Goal: Transaction & Acquisition: Purchase product/service

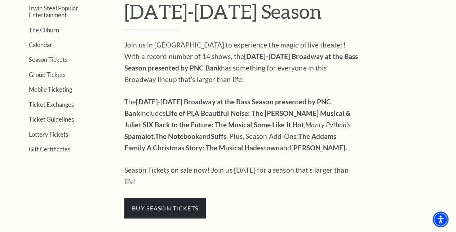
scroll to position [216, 0]
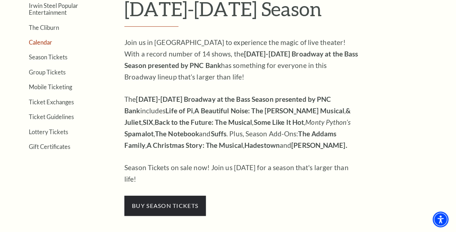
click at [45, 44] on link "Calendar" at bounding box center [40, 42] width 23 height 7
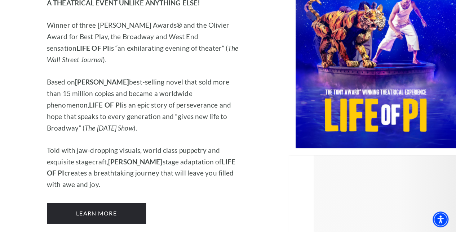
scroll to position [1022, 0]
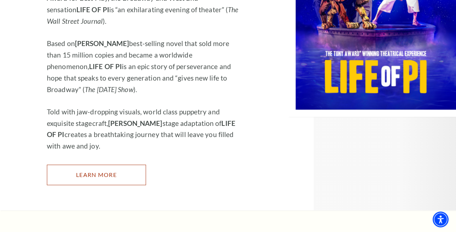
click at [124, 165] on link "Learn More" at bounding box center [96, 175] width 99 height 20
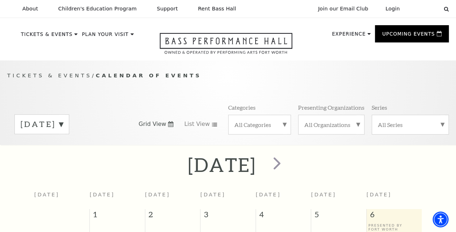
click at [265, 119] on div "All Categories" at bounding box center [259, 125] width 63 height 20
click at [256, 138] on label "Broadway" at bounding box center [259, 136] width 51 height 12
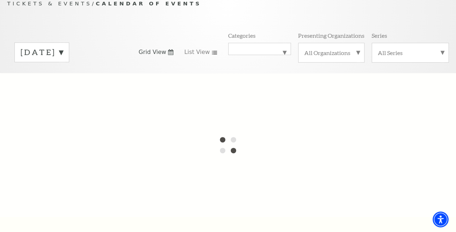
scroll to position [36, 0]
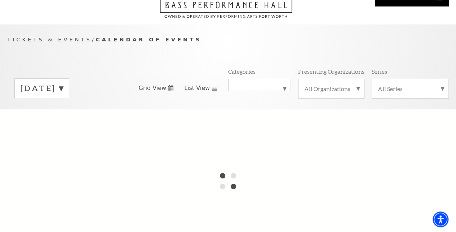
click at [205, 92] on span "List View" at bounding box center [197, 88] width 26 height 8
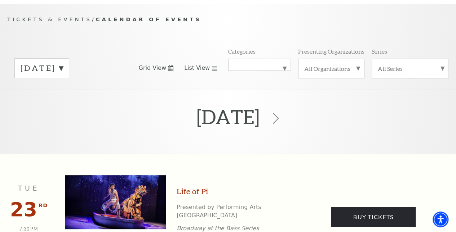
scroll to position [27, 0]
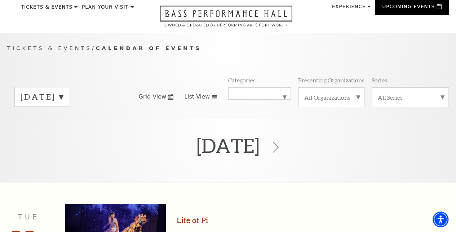
click at [168, 105] on div "September 2025 Grid View List View Categories All Categories Broadway Presentin…" at bounding box center [228, 96] width 442 height 41
click at [167, 100] on link "Grid View" at bounding box center [155, 97] width 35 height 8
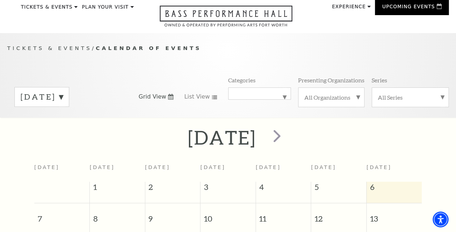
click at [63, 102] on label "September 2025" at bounding box center [42, 97] width 43 height 11
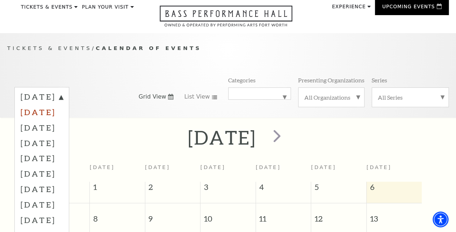
click at [63, 114] on label "October 2025" at bounding box center [42, 112] width 43 height 15
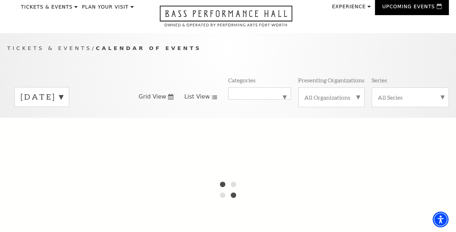
click at [196, 101] on span "List View" at bounding box center [197, 97] width 26 height 8
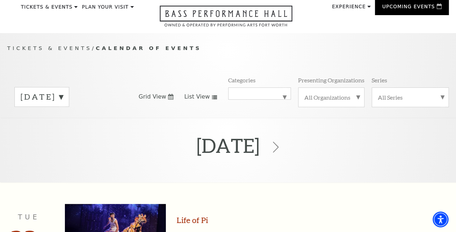
click at [158, 101] on span "Grid View" at bounding box center [152, 97] width 28 height 8
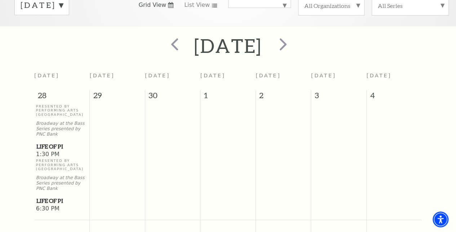
scroll to position [99, 0]
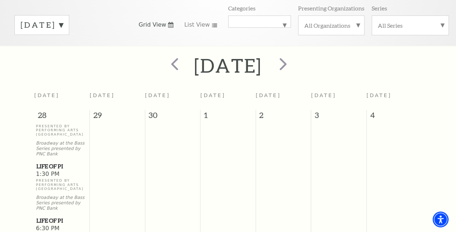
click at [63, 31] on label "October 2025" at bounding box center [42, 24] width 43 height 11
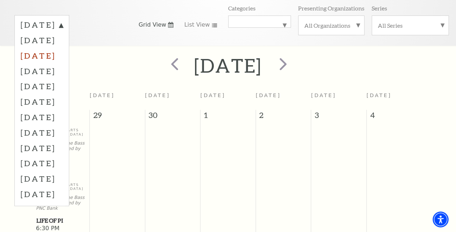
click at [63, 57] on label "November 2025" at bounding box center [42, 55] width 43 height 15
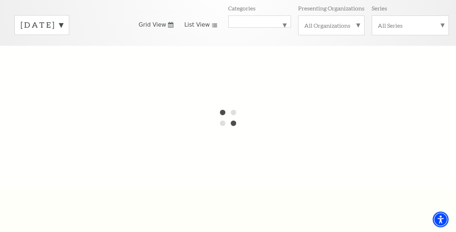
click at [194, 29] on span "List View" at bounding box center [197, 25] width 26 height 8
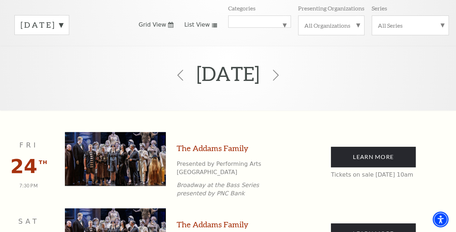
click at [162, 29] on span "Grid View" at bounding box center [152, 25] width 28 height 8
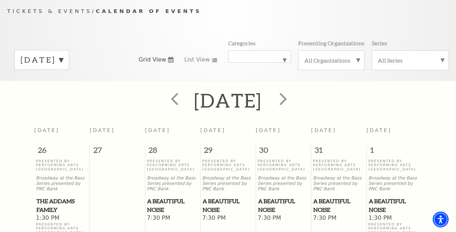
scroll to position [63, 0]
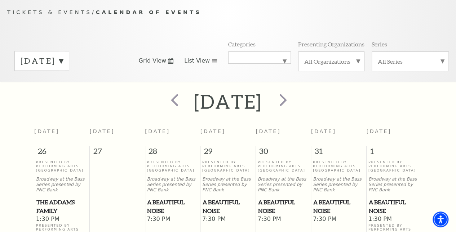
click at [191, 65] on span "List View" at bounding box center [197, 61] width 26 height 8
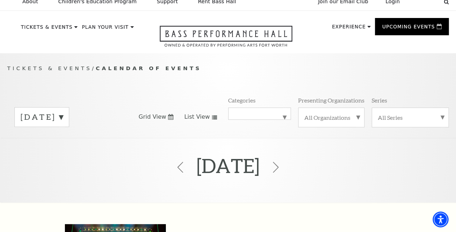
scroll to position [0, 0]
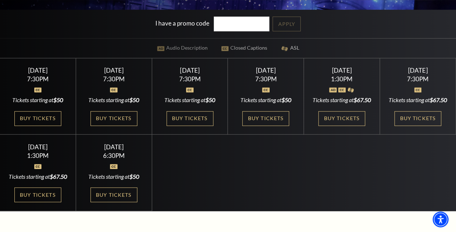
scroll to position [180, 0]
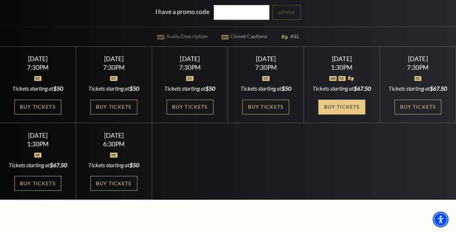
click at [349, 115] on link "Buy Tickets" at bounding box center [341, 107] width 47 height 15
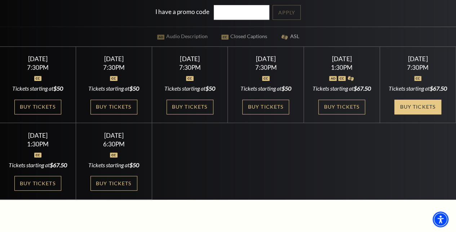
click at [404, 115] on link "Buy Tickets" at bounding box center [417, 107] width 47 height 15
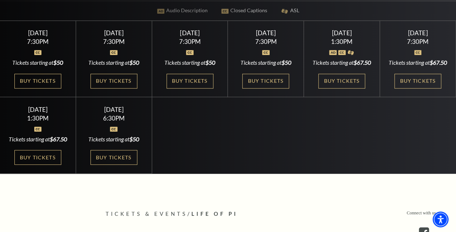
scroll to position [216, 0]
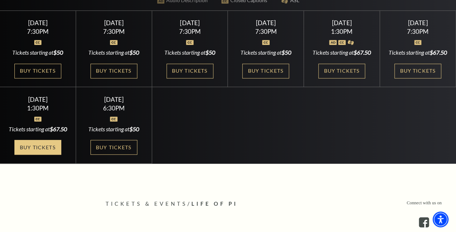
click at [51, 155] on link "Buy Tickets" at bounding box center [37, 147] width 47 height 15
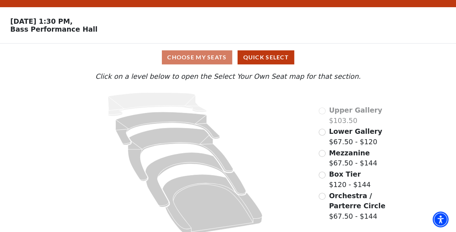
scroll to position [25, 0]
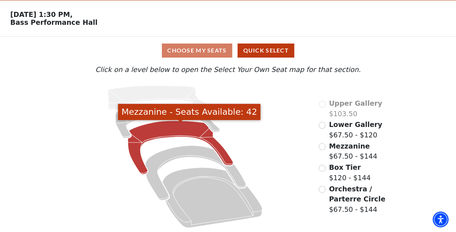
click at [174, 129] on icon "Mezzanine - Seats Available: 42" at bounding box center [180, 148] width 105 height 54
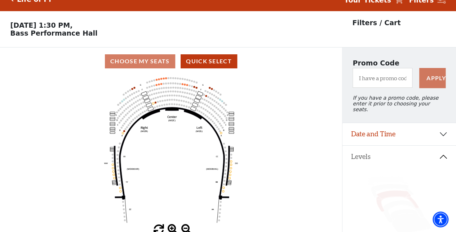
scroll to position [33, 0]
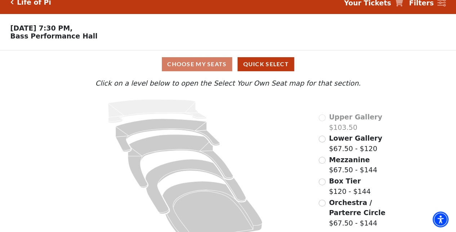
scroll to position [25, 0]
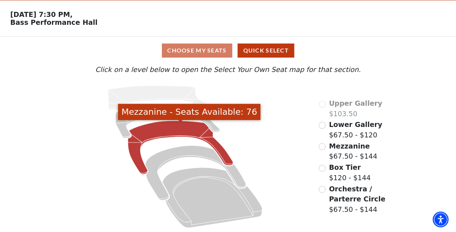
click at [180, 130] on icon "Mezzanine - Seats Available: 76" at bounding box center [180, 148] width 105 height 54
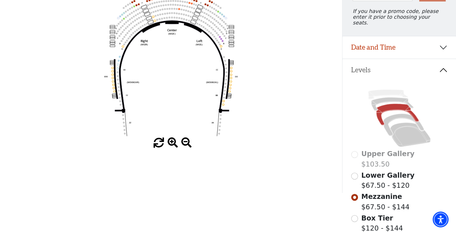
scroll to position [135, 0]
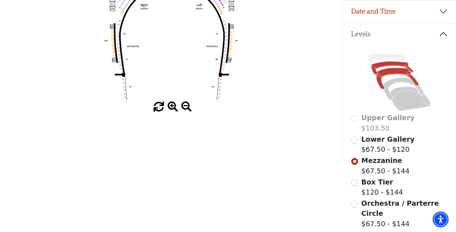
click at [387, 62] on icon at bounding box center [392, 68] width 42 height 13
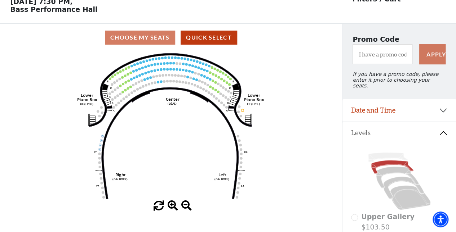
scroll to position [72, 0]
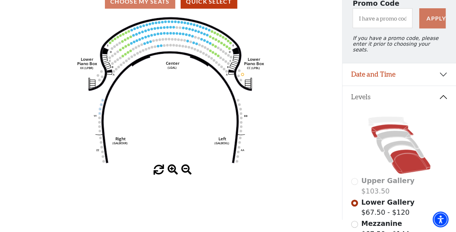
click at [408, 161] on icon at bounding box center [410, 162] width 40 height 24
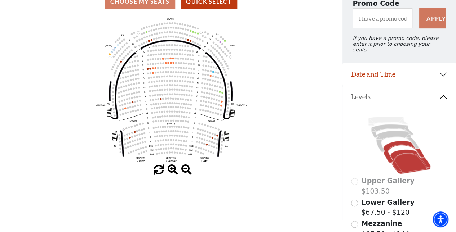
click at [389, 156] on icon at bounding box center [403, 152] width 41 height 22
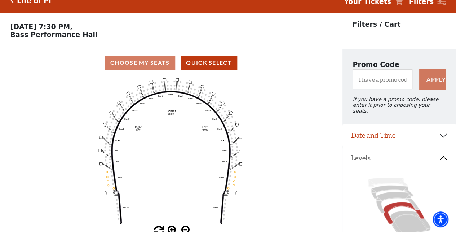
scroll to position [0, 0]
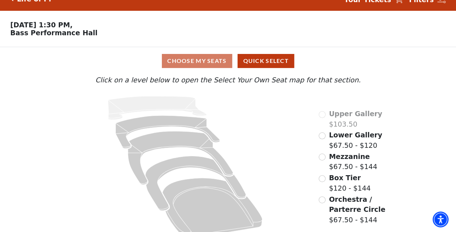
scroll to position [25, 0]
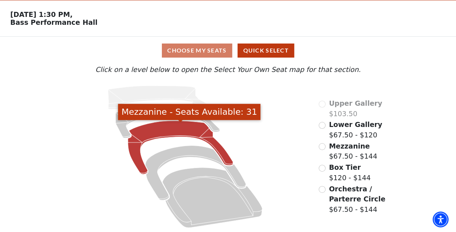
click at [177, 129] on icon "Mezzanine - Seats Available: 31" at bounding box center [180, 148] width 105 height 54
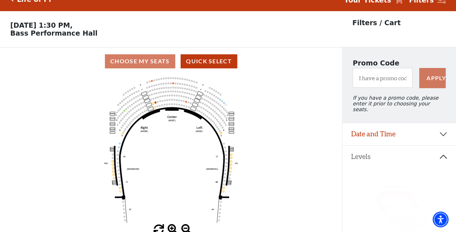
scroll to position [33, 0]
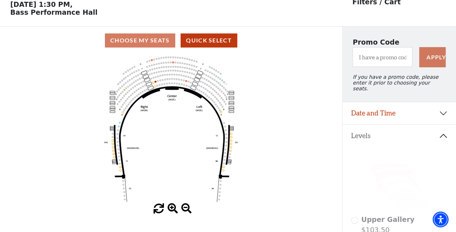
click at [389, 165] on icon at bounding box center [392, 170] width 42 height 13
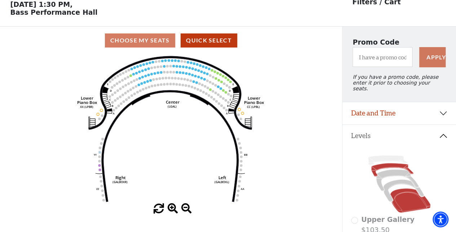
click at [406, 199] on icon at bounding box center [410, 201] width 40 height 24
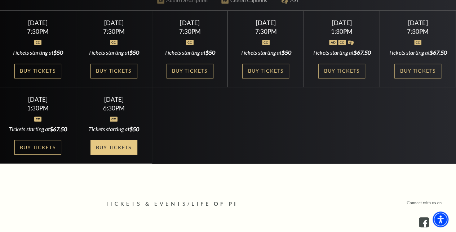
click at [119, 155] on link "Buy Tickets" at bounding box center [113, 147] width 47 height 15
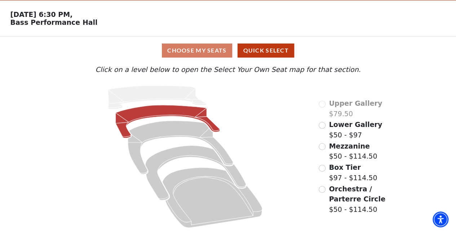
scroll to position [25, 0]
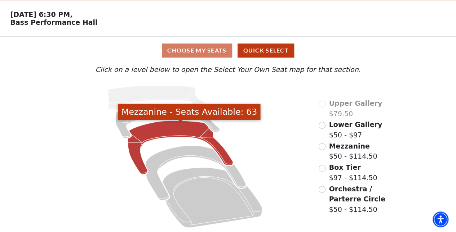
click at [185, 134] on icon "Mezzanine - Seats Available: 63" at bounding box center [180, 148] width 105 height 54
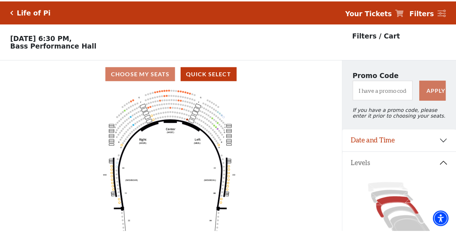
scroll to position [33, 0]
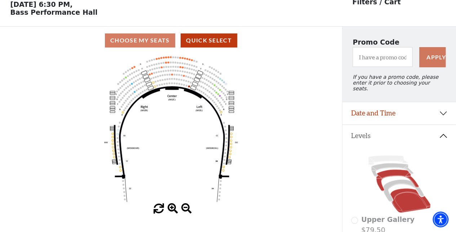
click at [407, 197] on icon at bounding box center [410, 201] width 40 height 24
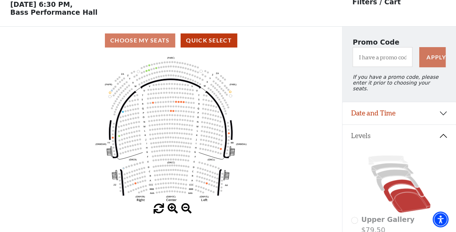
click at [402, 180] on icon at bounding box center [403, 191] width 41 height 22
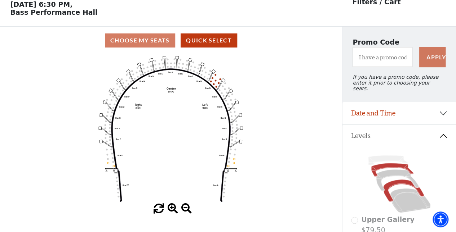
click at [390, 164] on icon at bounding box center [392, 170] width 42 height 13
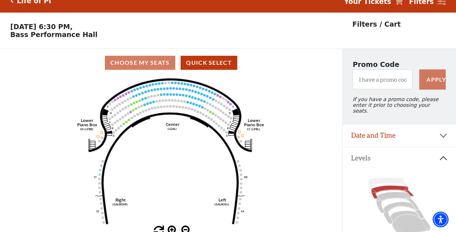
scroll to position [0, 0]
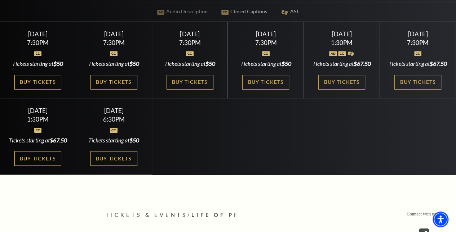
scroll to position [216, 0]
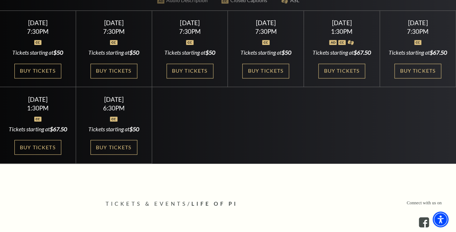
click at [271, 142] on div "Select a Performance [DATE] 7:30PM Tickets starting at $50 [DATE] 7:30PM Ticket…" at bounding box center [228, 87] width 456 height 154
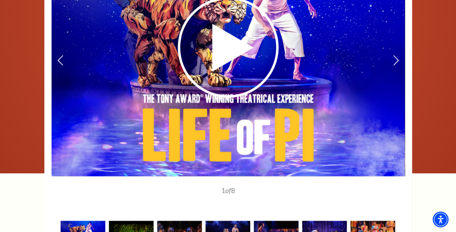
scroll to position [1081, 0]
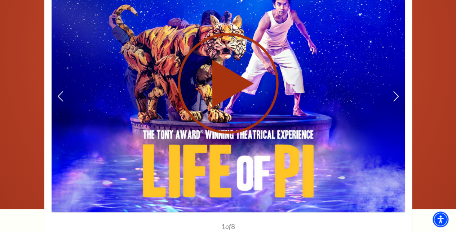
click at [242, 91] on use at bounding box center [228, 83] width 101 height 101
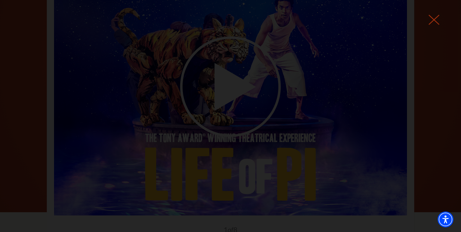
click at [435, 20] on icon at bounding box center [434, 19] width 11 height 11
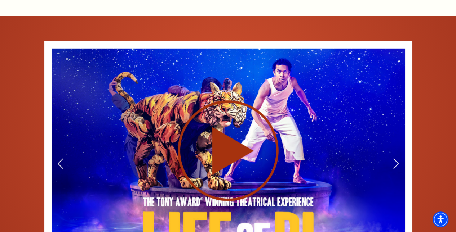
scroll to position [1045, 0]
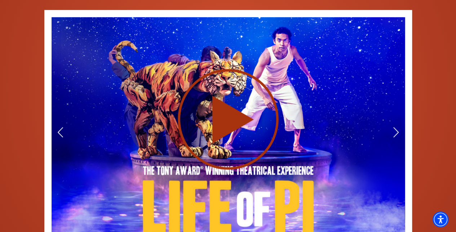
click at [231, 129] on use at bounding box center [228, 119] width 101 height 101
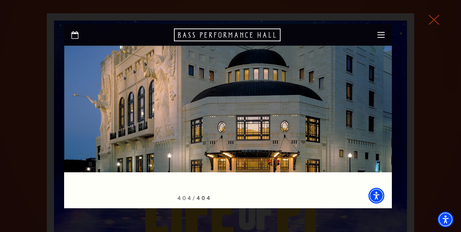
click at [434, 19] on icon at bounding box center [434, 19] width 11 height 11
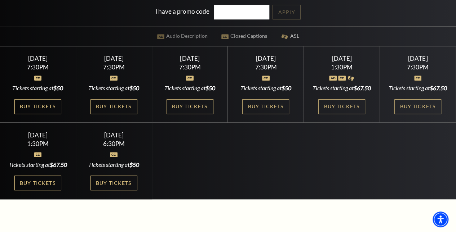
scroll to position [216, 0]
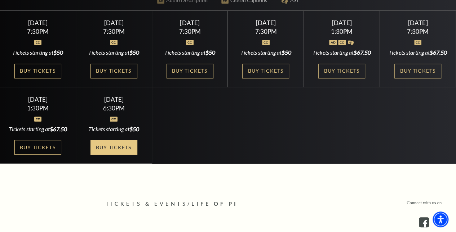
click at [116, 155] on link "Buy Tickets" at bounding box center [113, 147] width 47 height 15
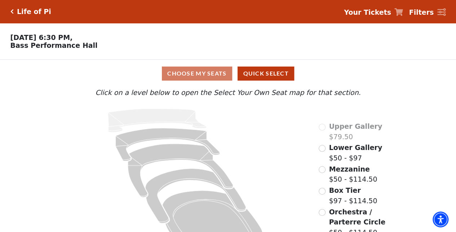
scroll to position [25, 0]
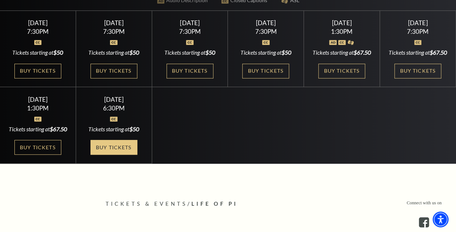
click at [121, 155] on link "Buy Tickets" at bounding box center [113, 147] width 47 height 15
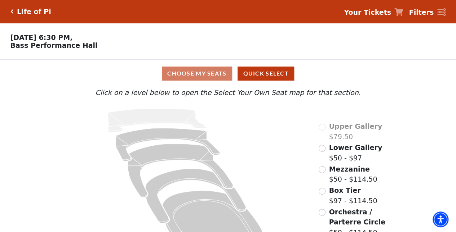
scroll to position [25, 0]
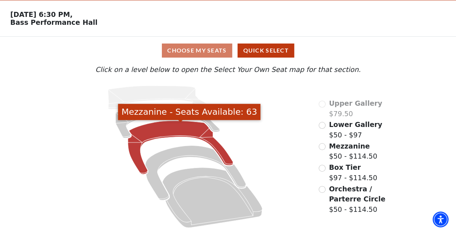
click at [170, 133] on icon "Mezzanine - Seats Available: 63" at bounding box center [180, 148] width 105 height 54
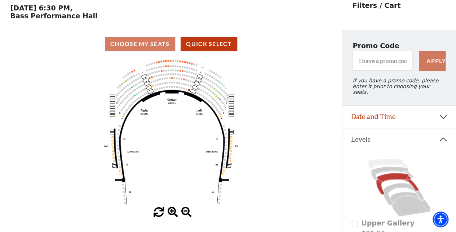
scroll to position [33, 0]
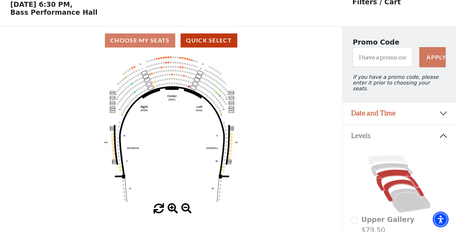
click at [394, 181] on icon at bounding box center [403, 191] width 41 height 22
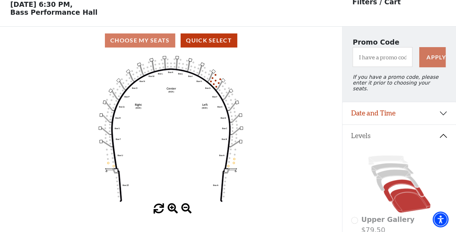
click at [401, 191] on icon at bounding box center [410, 201] width 40 height 24
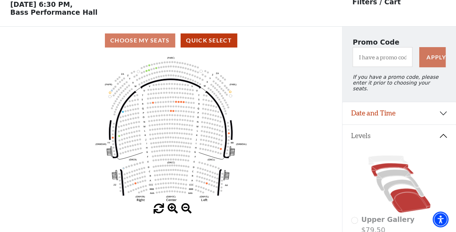
click at [386, 164] on icon at bounding box center [392, 170] width 42 height 13
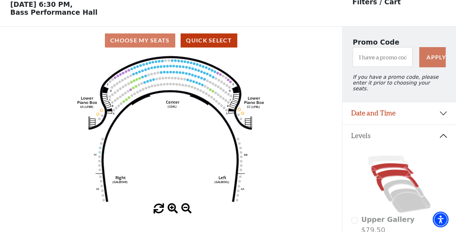
click at [391, 171] on icon at bounding box center [397, 181] width 43 height 22
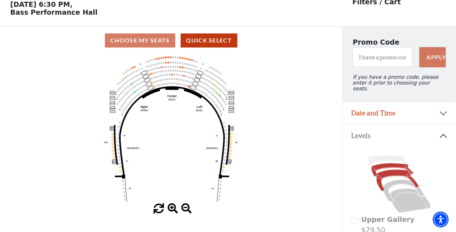
click at [389, 164] on icon at bounding box center [392, 170] width 42 height 13
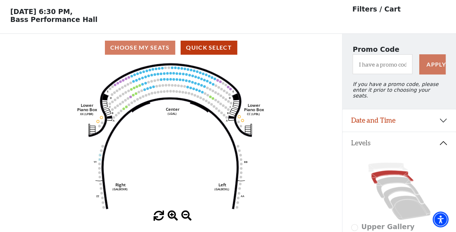
scroll to position [36, 0]
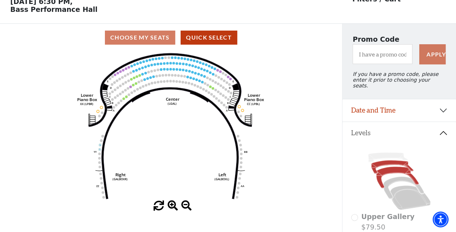
click at [390, 171] on icon at bounding box center [397, 178] width 43 height 22
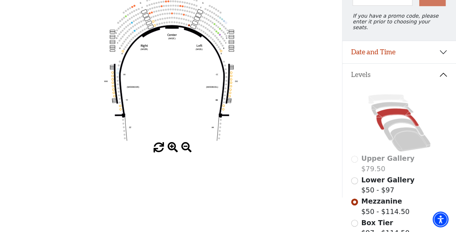
scroll to position [105, 0]
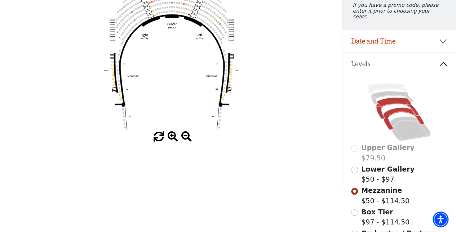
click at [397, 108] on icon at bounding box center [403, 119] width 41 height 22
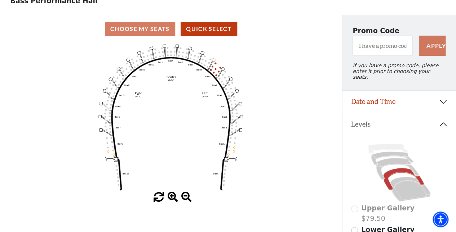
scroll to position [33, 0]
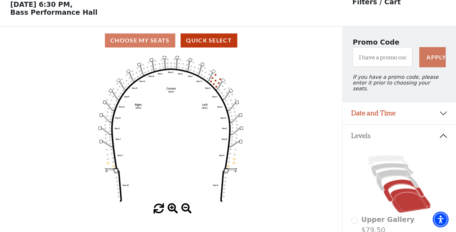
click at [401, 197] on icon at bounding box center [410, 201] width 40 height 24
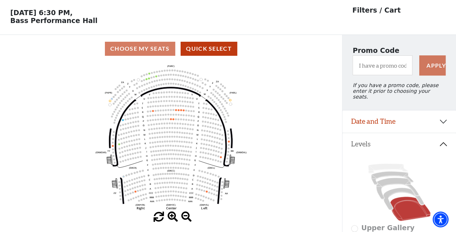
scroll to position [36, 0]
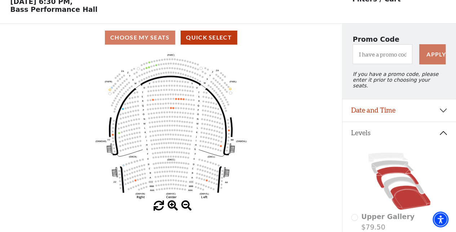
click at [391, 168] on icon at bounding box center [397, 178] width 43 height 22
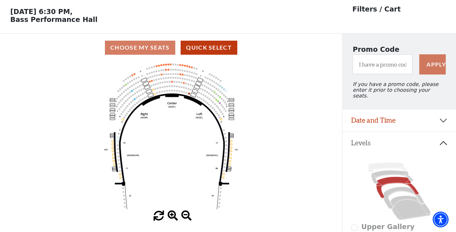
scroll to position [33, 0]
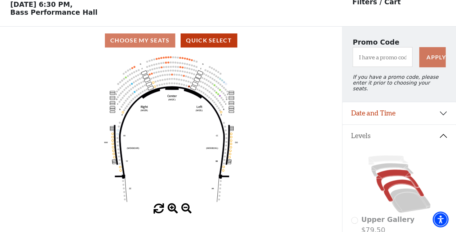
click at [404, 180] on icon at bounding box center [403, 191] width 41 height 22
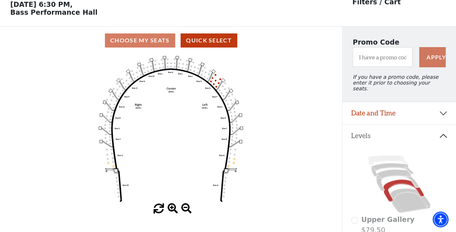
click at [135, 88] on icon "Left (BOX) Right (BOX) Center (BOX) Box ZZ Box U Box T Box S Box R Box Q Box P …" at bounding box center [171, 129] width 308 height 150
click at [148, 71] on icon "Left (BOX) Right (BOX) Center (BOX) Box ZZ Box U Box T Box S Box R Box Q Box P …" at bounding box center [171, 129] width 308 height 150
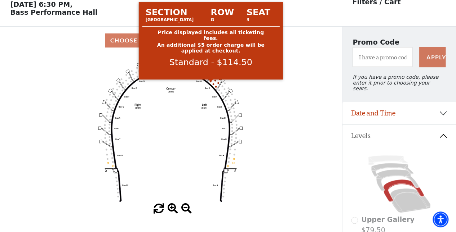
click at [211, 83] on circle at bounding box center [211, 82] width 2 height 2
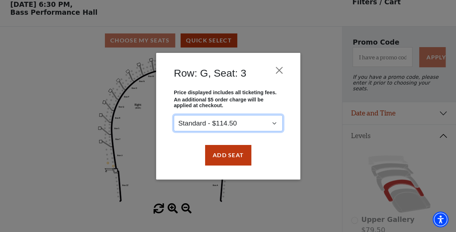
click at [263, 124] on select "Standard - $114.50" at bounding box center [228, 123] width 109 height 16
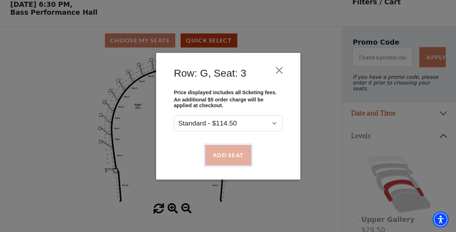
click at [231, 155] on button "Add Seat" at bounding box center [228, 155] width 46 height 20
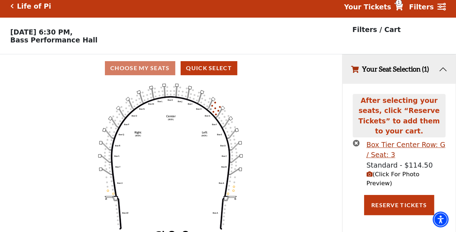
scroll to position [0, 0]
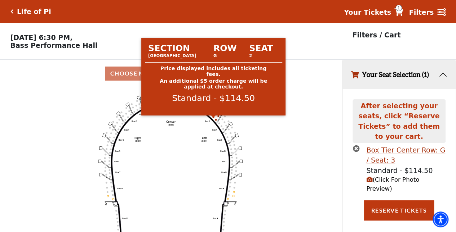
click at [213, 118] on circle at bounding box center [214, 117] width 2 height 2
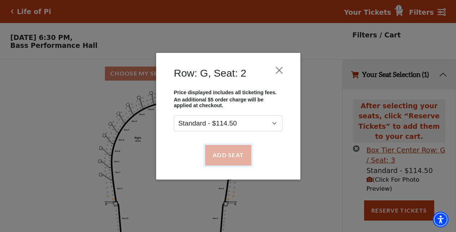
click at [225, 154] on button "Add Seat" at bounding box center [228, 155] width 46 height 20
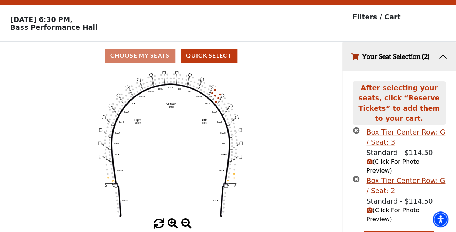
scroll to position [28, 0]
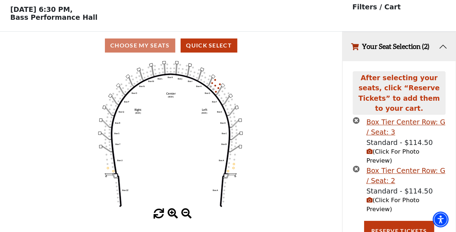
click at [368, 198] on icon "(Click For Photo Preview)" at bounding box center [369, 201] width 6 height 6
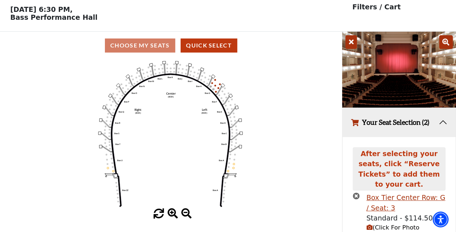
click at [351, 45] on icon at bounding box center [351, 42] width 12 height 14
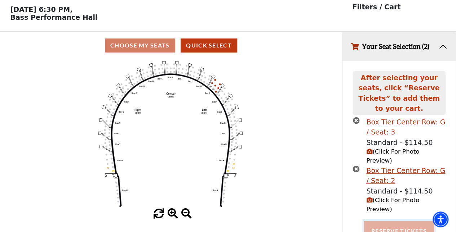
click at [402, 221] on button "Reserve Tickets" at bounding box center [399, 231] width 70 height 20
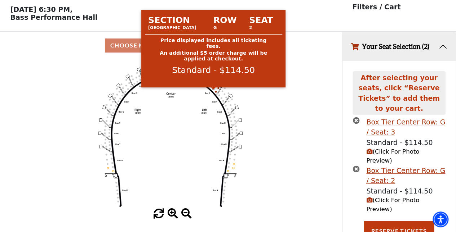
click at [214, 90] on circle at bounding box center [214, 89] width 2 height 2
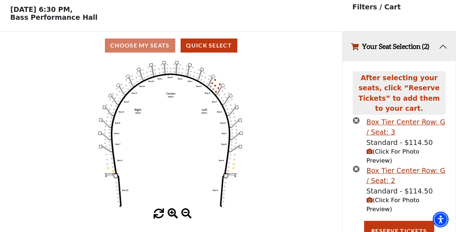
click at [356, 166] on icon "times-circle" at bounding box center [356, 169] width 7 height 7
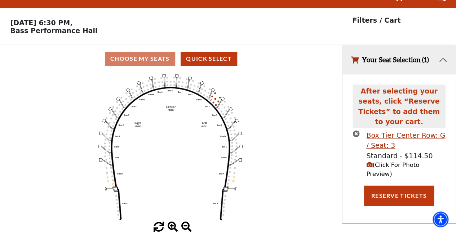
click at [354, 130] on icon "times-circle" at bounding box center [356, 133] width 7 height 7
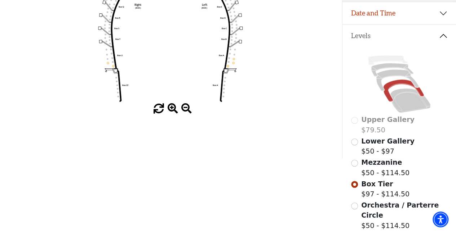
scroll to position [25, 0]
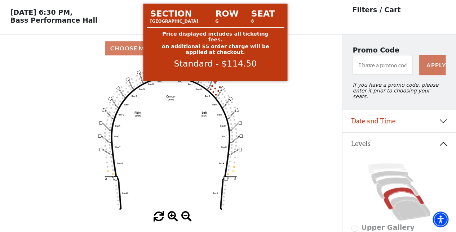
click at [216, 84] on circle at bounding box center [215, 83] width 2 height 2
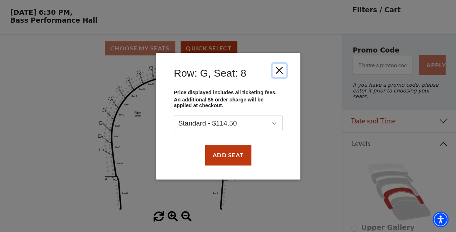
click at [279, 68] on button "Close" at bounding box center [279, 70] width 14 height 14
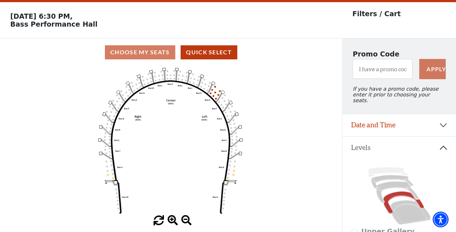
scroll to position [0, 0]
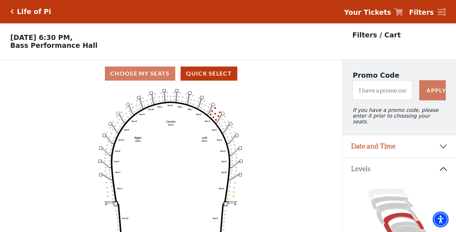
click at [216, 121] on circle at bounding box center [216, 120] width 2 height 2
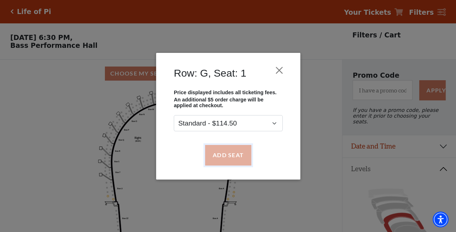
click at [231, 150] on button "Add Seat" at bounding box center [228, 155] width 46 height 20
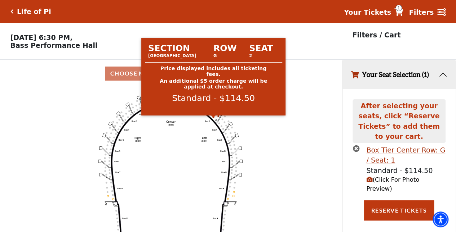
click at [213, 118] on circle at bounding box center [214, 117] width 2 height 2
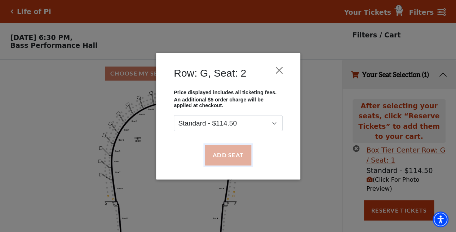
click at [231, 152] on button "Add Seat" at bounding box center [228, 155] width 46 height 20
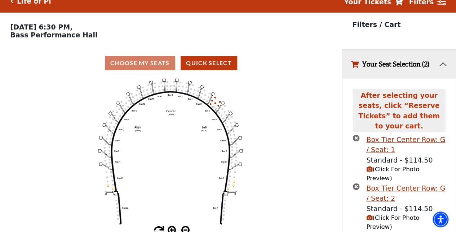
scroll to position [28, 0]
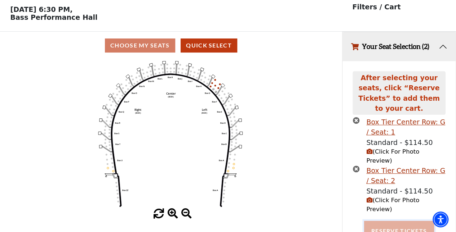
click at [390, 221] on button "Reserve Tickets" at bounding box center [399, 231] width 70 height 20
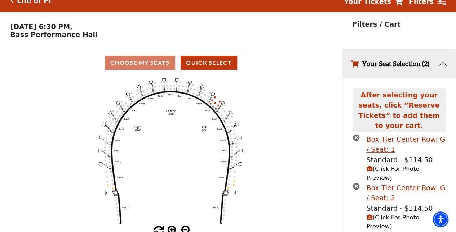
scroll to position [0, 0]
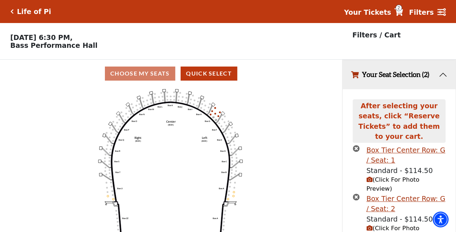
click at [353, 145] on icon "times-circle" at bounding box center [356, 148] width 7 height 7
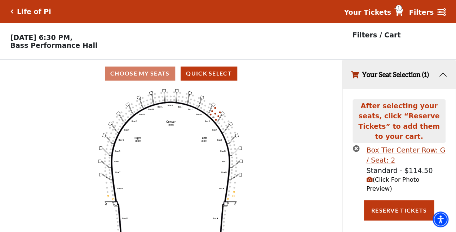
click at [353, 145] on icon "times-circle" at bounding box center [356, 148] width 7 height 7
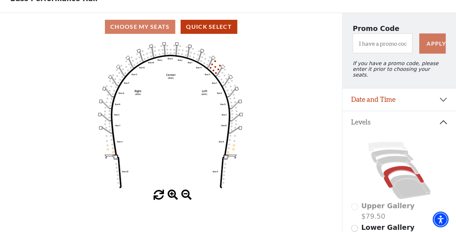
scroll to position [36, 0]
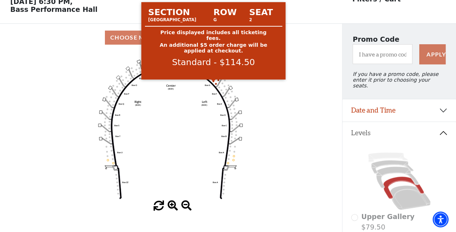
click at [213, 82] on circle at bounding box center [214, 81] width 2 height 2
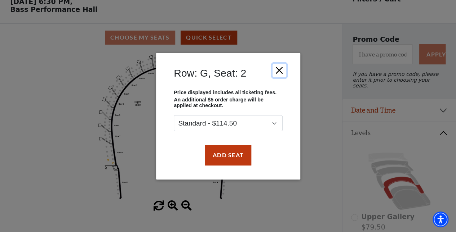
click at [279, 68] on button "Close" at bounding box center [279, 70] width 14 height 14
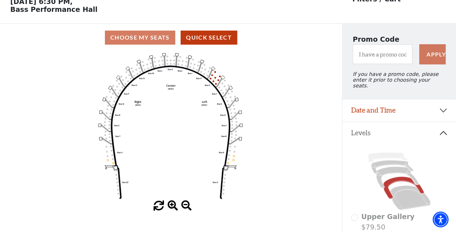
click at [209, 80] on icon "Left (BOX) Right (BOX) Center (BOX) Box ZZ Box U Box T Box S Box R Box Q Box P …" at bounding box center [171, 127] width 308 height 150
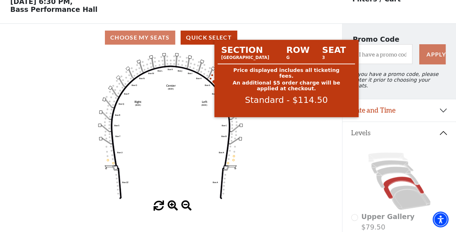
click at [210, 80] on circle at bounding box center [211, 79] width 2 height 2
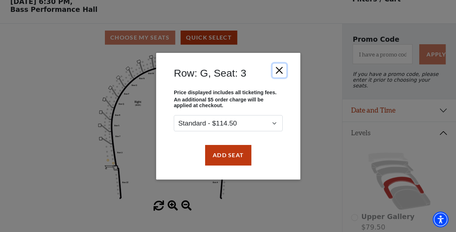
click at [282, 68] on button "Close" at bounding box center [279, 70] width 14 height 14
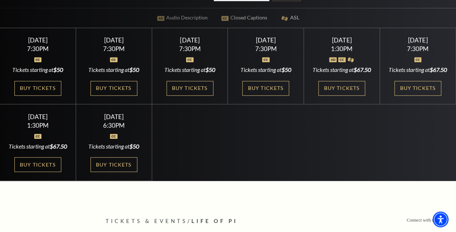
scroll to position [216, 0]
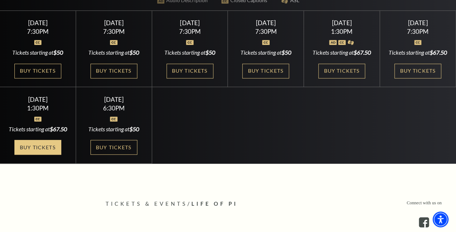
click at [39, 155] on link "Buy Tickets" at bounding box center [37, 147] width 47 height 15
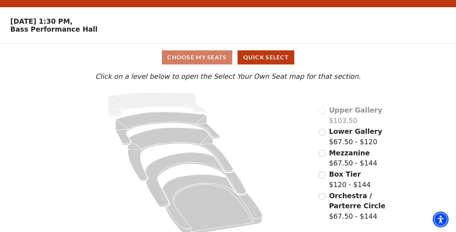
scroll to position [25, 0]
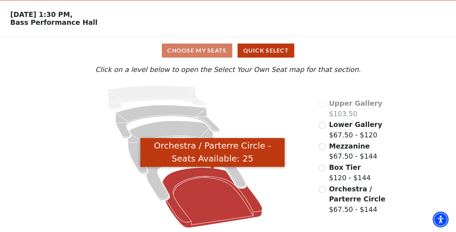
click at [192, 177] on icon "Orchestra / Parterre Circle - Seats Available: 25" at bounding box center [213, 198] width 100 height 60
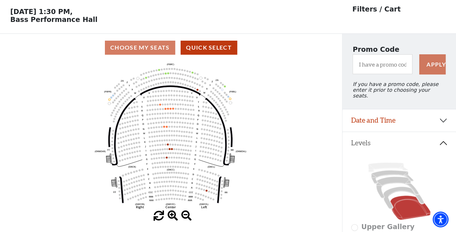
scroll to position [33, 0]
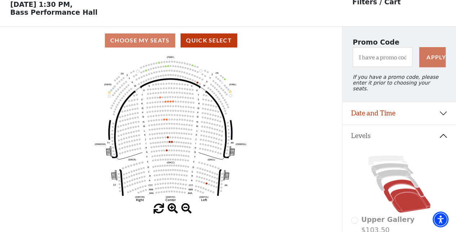
click at [394, 183] on icon at bounding box center [403, 191] width 41 height 22
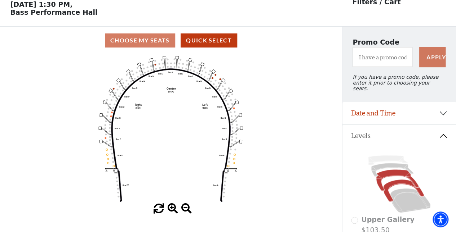
click at [402, 172] on icon at bounding box center [397, 181] width 43 height 22
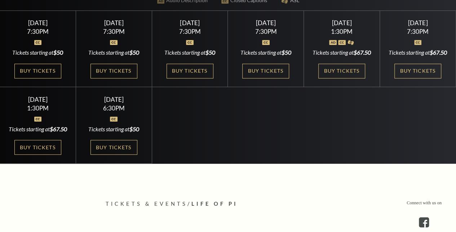
scroll to position [216, 0]
click at [411, 79] on link "Buy Tickets" at bounding box center [417, 71] width 47 height 15
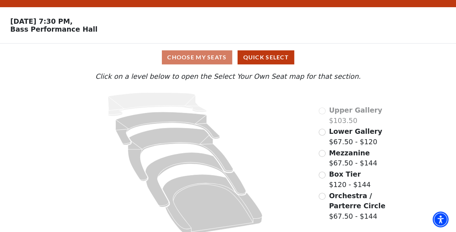
scroll to position [25, 0]
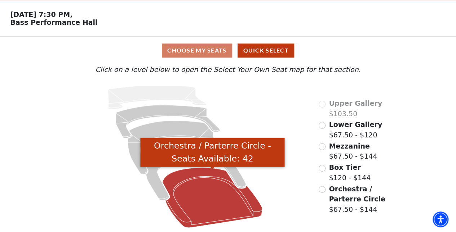
click at [194, 191] on icon "Orchestra / Parterre Circle - Seats Available: 42" at bounding box center [213, 198] width 100 height 60
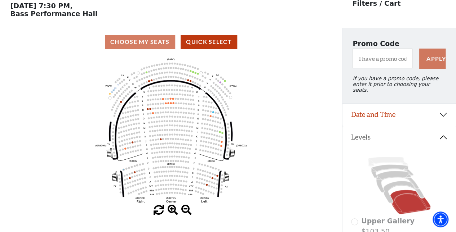
scroll to position [33, 0]
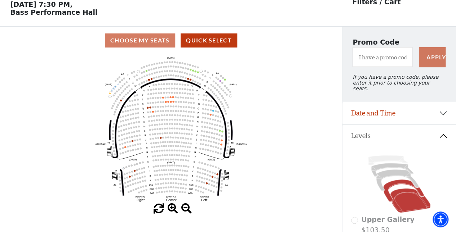
click at [397, 181] on icon at bounding box center [403, 191] width 41 height 22
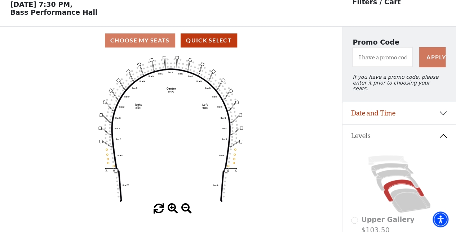
click at [391, 176] on icon at bounding box center [399, 184] width 97 height 61
click at [391, 170] on icon at bounding box center [397, 181] width 43 height 22
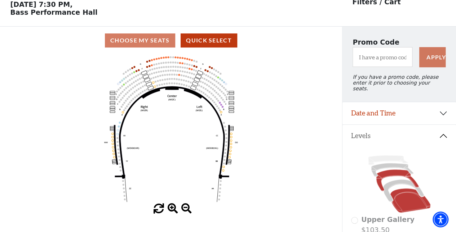
click at [402, 194] on icon at bounding box center [410, 201] width 40 height 24
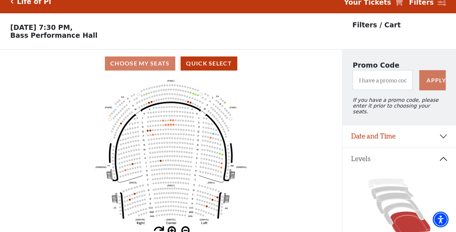
scroll to position [0, 0]
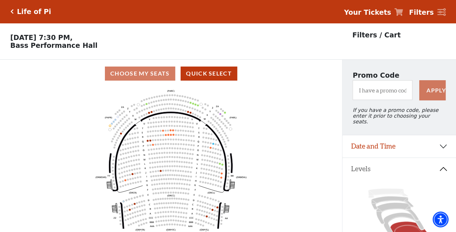
click at [13, 10] on icon "Click here to go back to filters" at bounding box center [11, 11] width 3 height 5
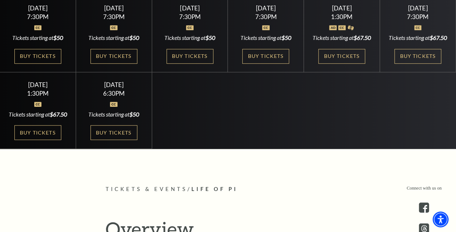
scroll to position [216, 0]
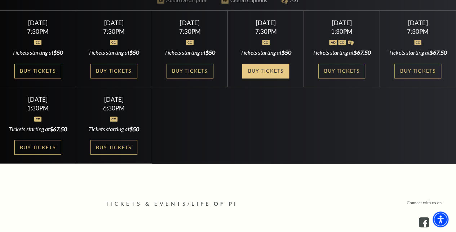
click at [276, 74] on link "Buy Tickets" at bounding box center [265, 71] width 47 height 15
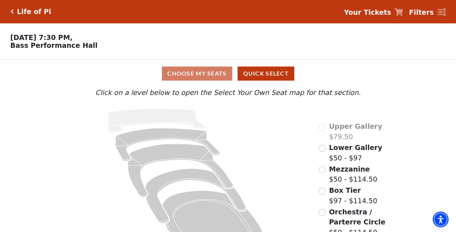
scroll to position [25, 0]
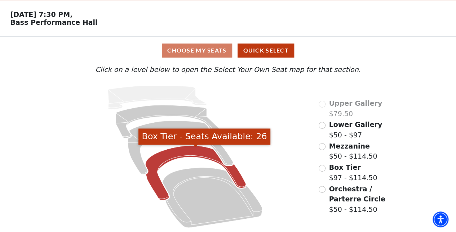
click at [194, 155] on icon "Box Tier - Seats Available: 26" at bounding box center [196, 173] width 101 height 55
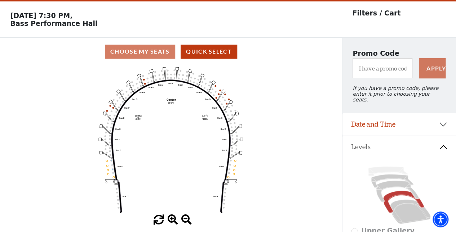
scroll to position [33, 0]
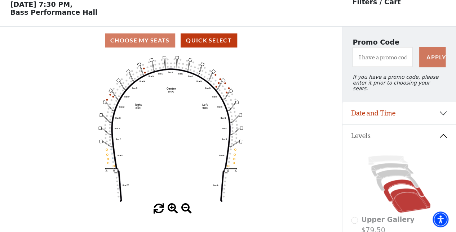
click at [404, 196] on icon at bounding box center [410, 201] width 40 height 24
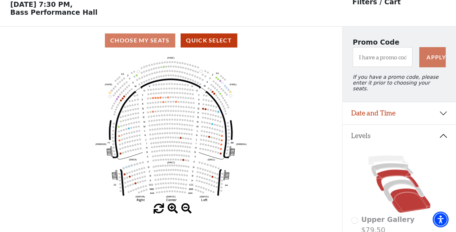
click at [392, 173] on icon at bounding box center [397, 181] width 43 height 22
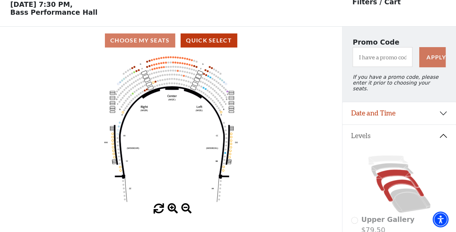
click at [398, 182] on icon at bounding box center [403, 191] width 41 height 22
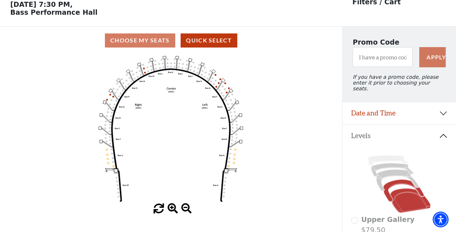
click at [406, 196] on icon at bounding box center [410, 201] width 40 height 24
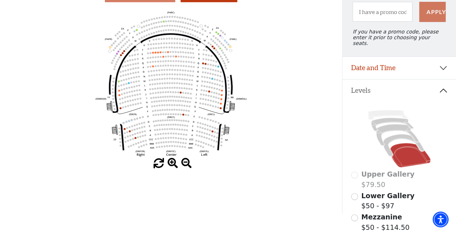
scroll to position [69, 0]
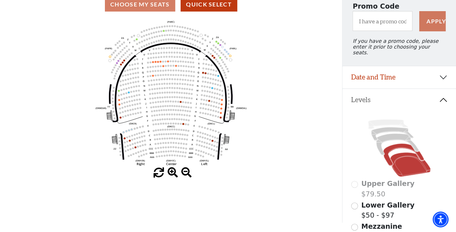
click at [397, 144] on icon at bounding box center [403, 155] width 41 height 22
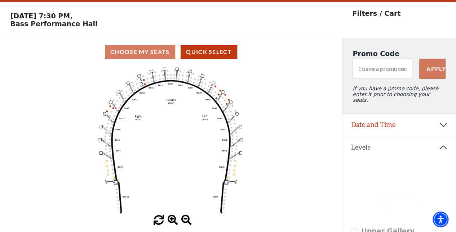
scroll to position [33, 0]
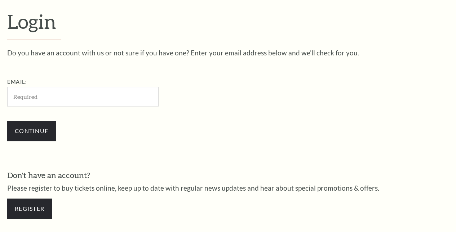
scroll to position [195, 0]
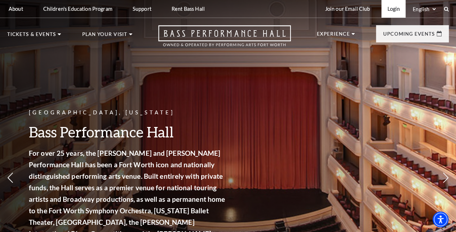
click at [389, 9] on link "Login" at bounding box center [393, 9] width 24 height 18
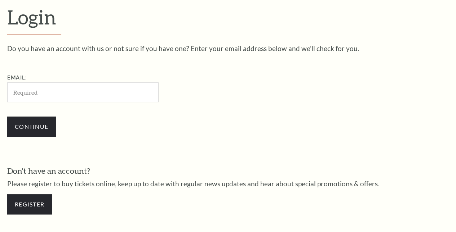
scroll to position [195, 0]
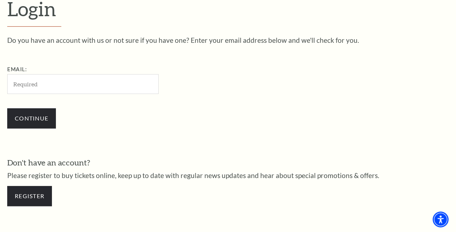
click at [64, 83] on input "Email:" at bounding box center [82, 84] width 151 height 20
type input "[EMAIL_ADDRESS][DOMAIN_NAME]"
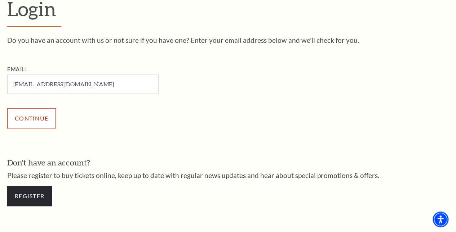
click at [37, 119] on input "Continue" at bounding box center [31, 118] width 49 height 20
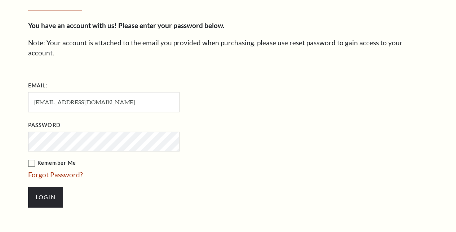
scroll to position [202, 0]
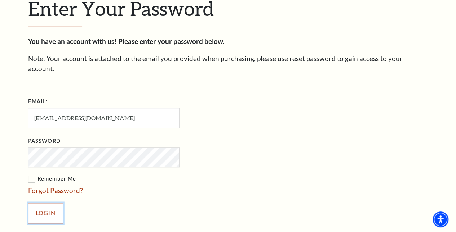
click at [56, 203] on input "Login" at bounding box center [45, 213] width 35 height 20
